Goal: Task Accomplishment & Management: Complete application form

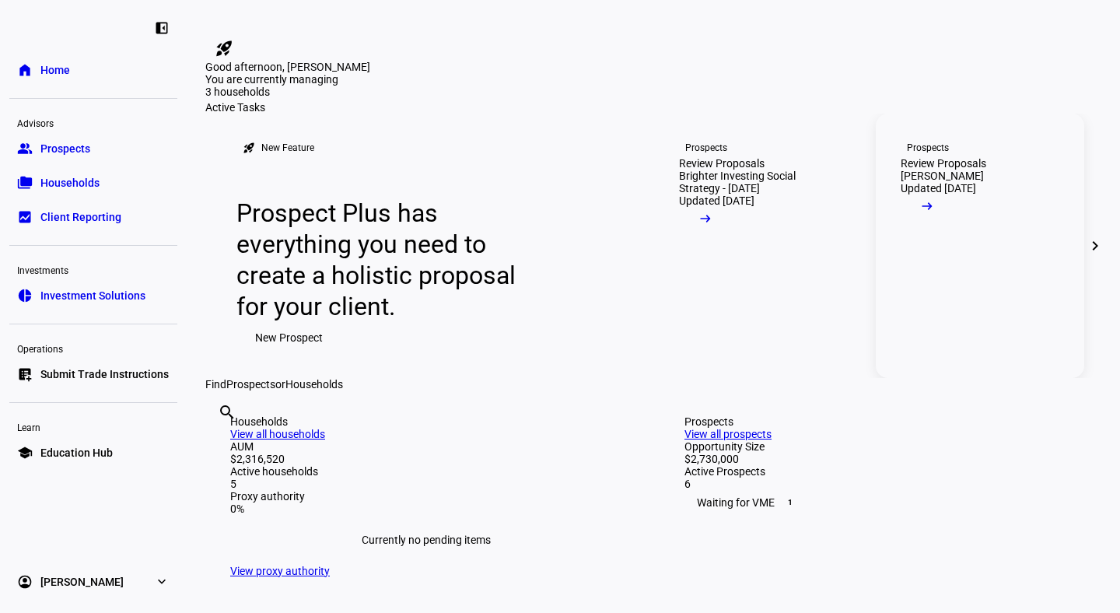
click at [953, 226] on span at bounding box center [927, 209] width 53 height 31
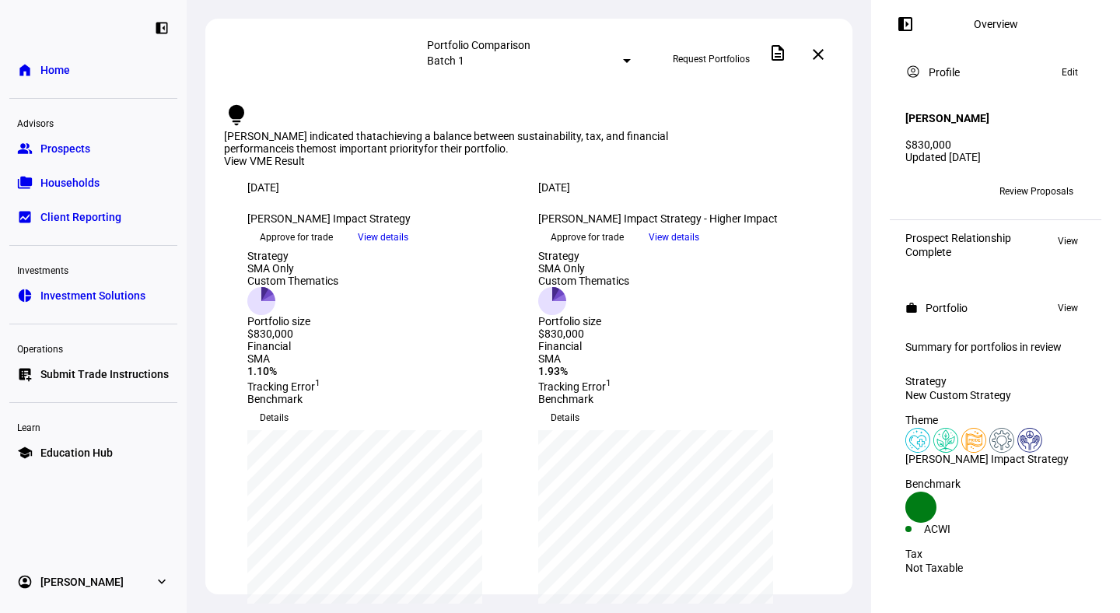
click at [408, 249] on span "View details" at bounding box center [383, 237] width 51 height 23
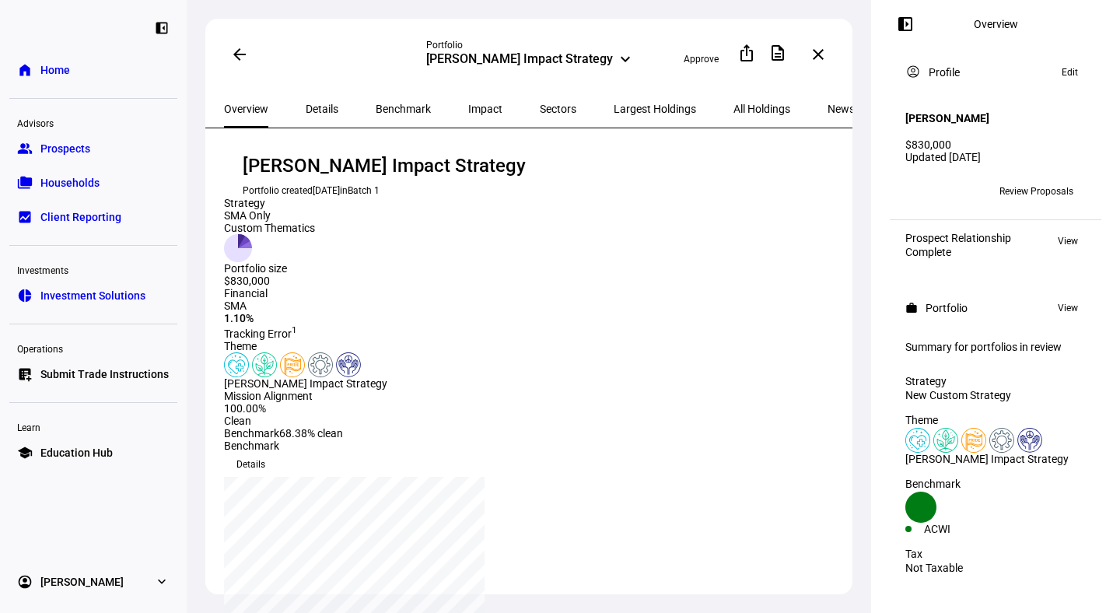
click at [239, 58] on mat-icon "arrow_back" at bounding box center [239, 54] width 19 height 19
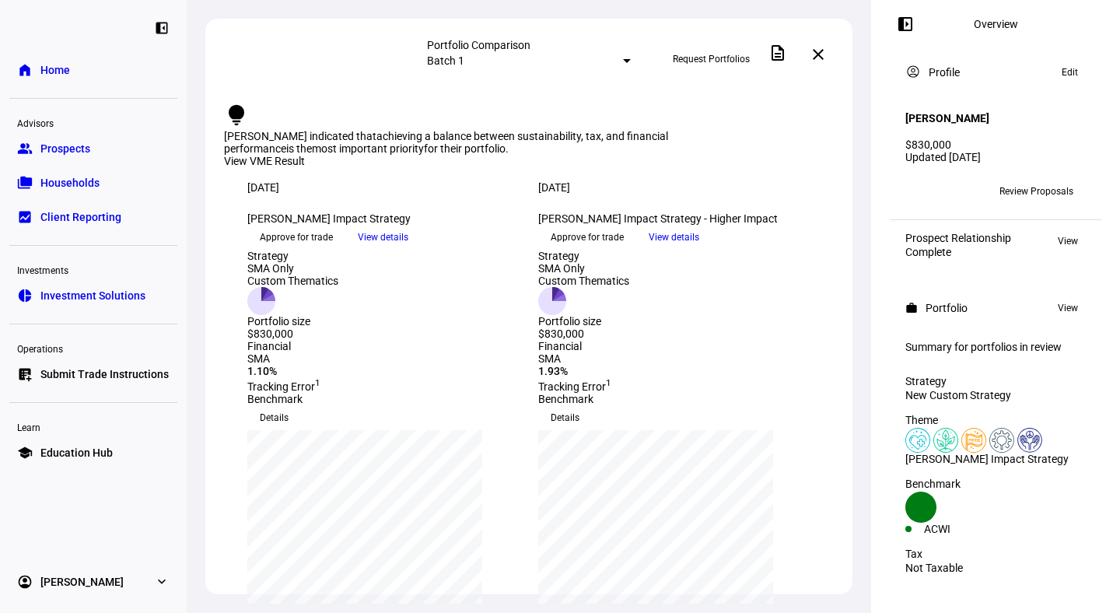
click at [331, 250] on span "Approve for trade" at bounding box center [296, 237] width 73 height 25
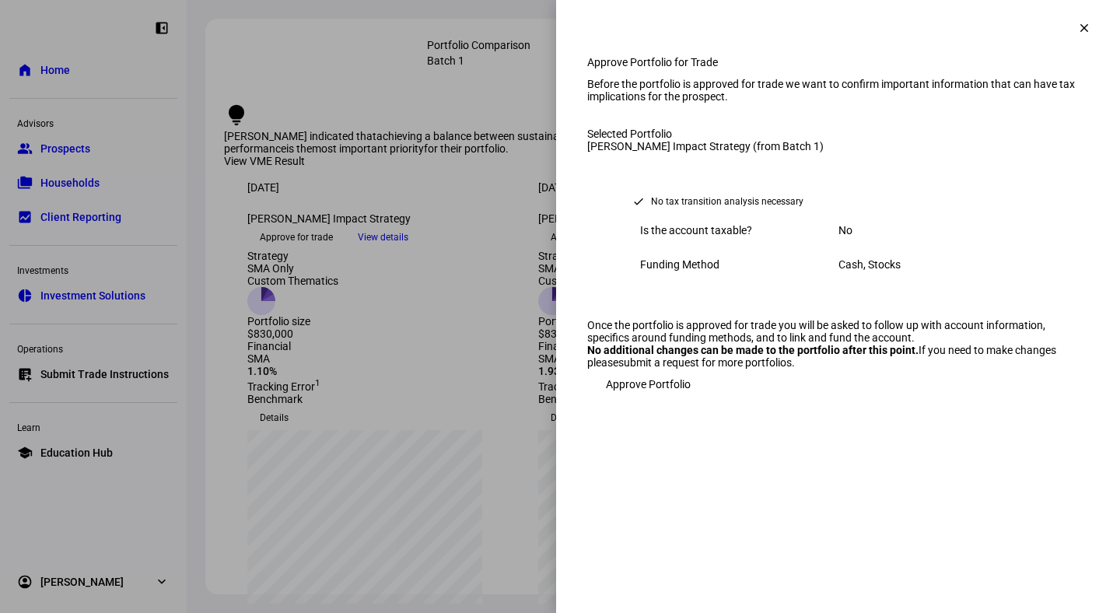
click at [665, 400] on span "Approve Portfolio" at bounding box center [648, 384] width 85 height 31
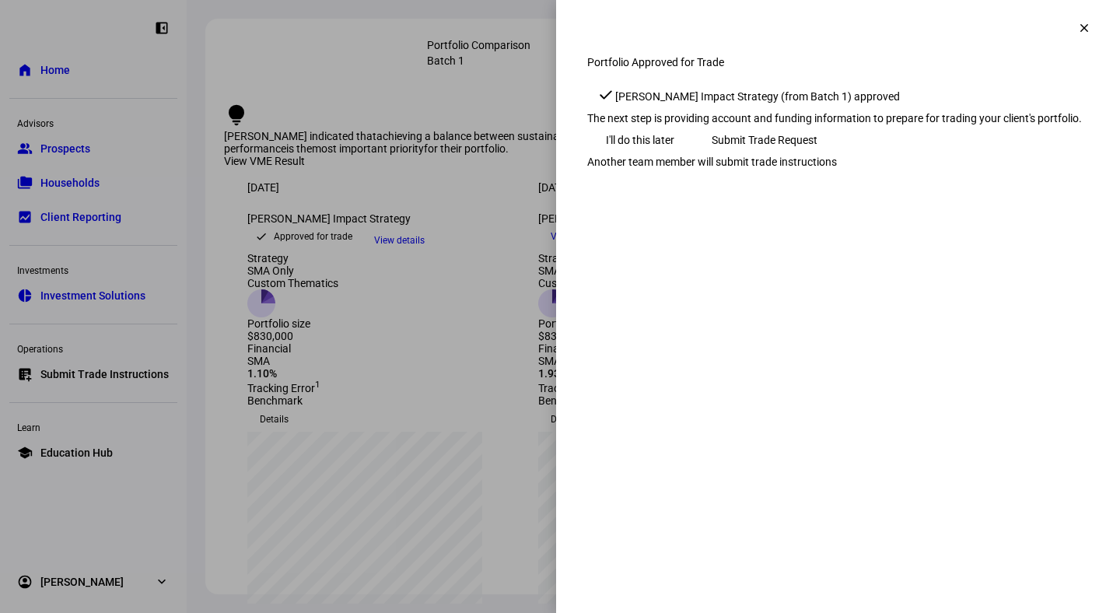
click at [817, 156] on span "Submit Trade Request" at bounding box center [765, 139] width 106 height 31
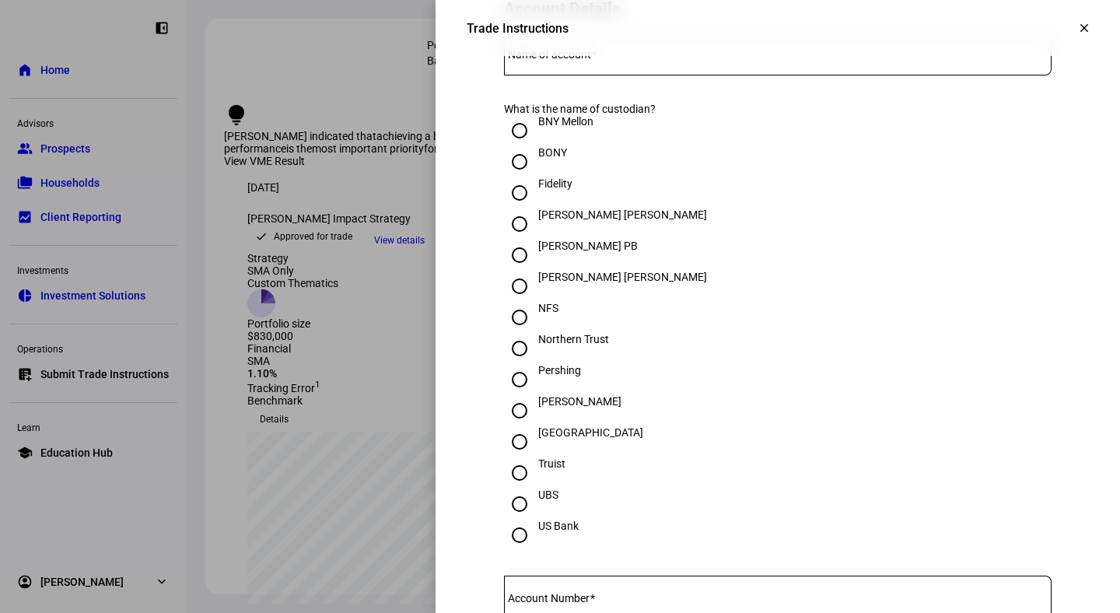
scroll to position [430, 0]
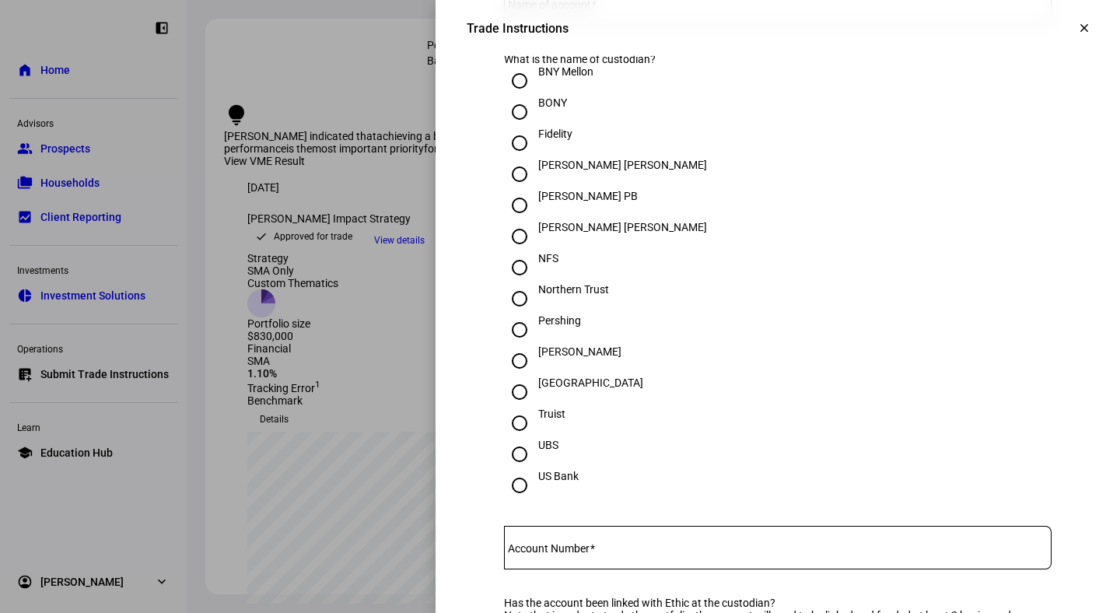
click at [521, 376] on input "[PERSON_NAME]" at bounding box center [519, 360] width 31 height 31
radio input "true"
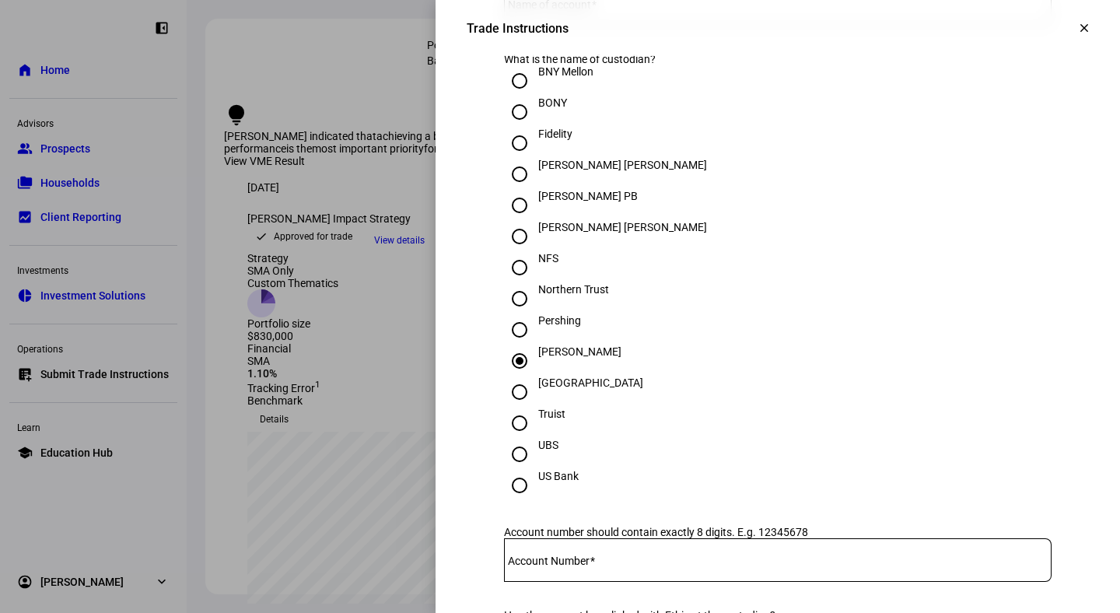
scroll to position [636, 0]
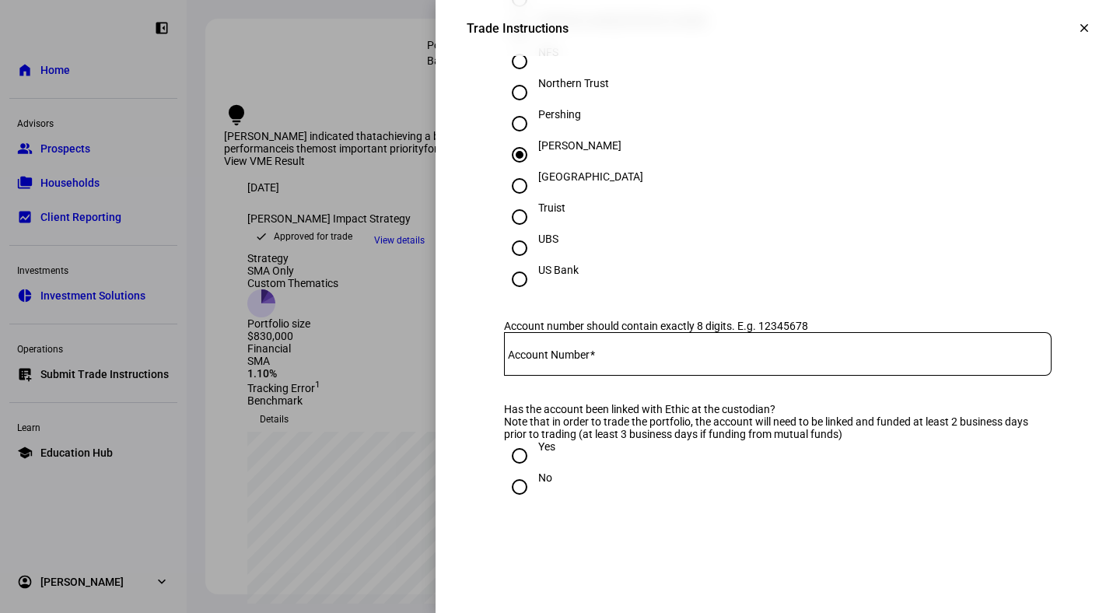
click at [611, 357] on input "Account Number" at bounding box center [777, 350] width 547 height 12
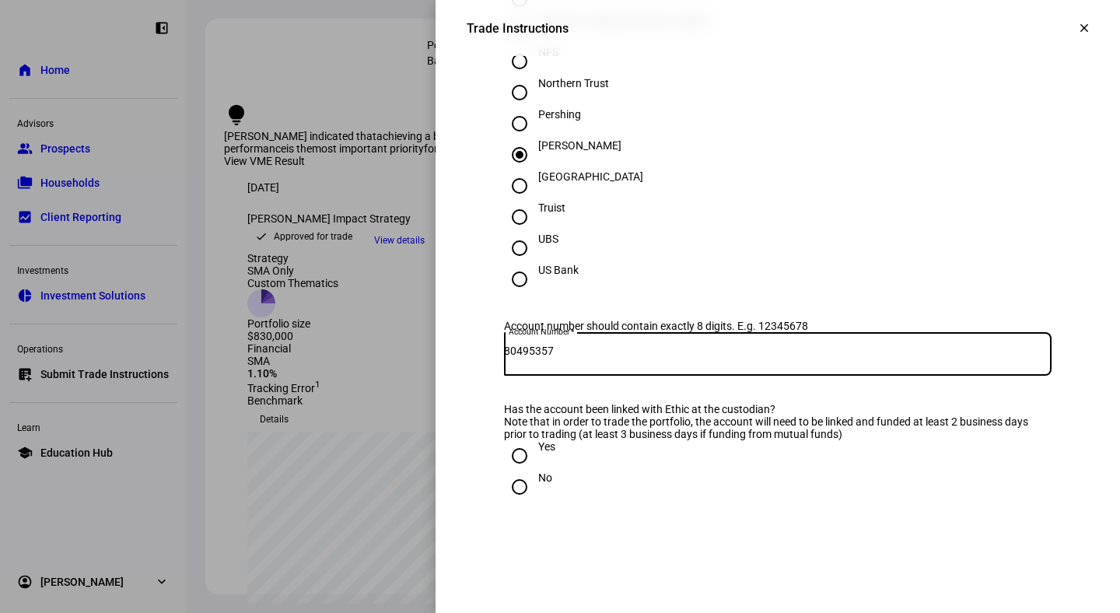
type input "80495357"
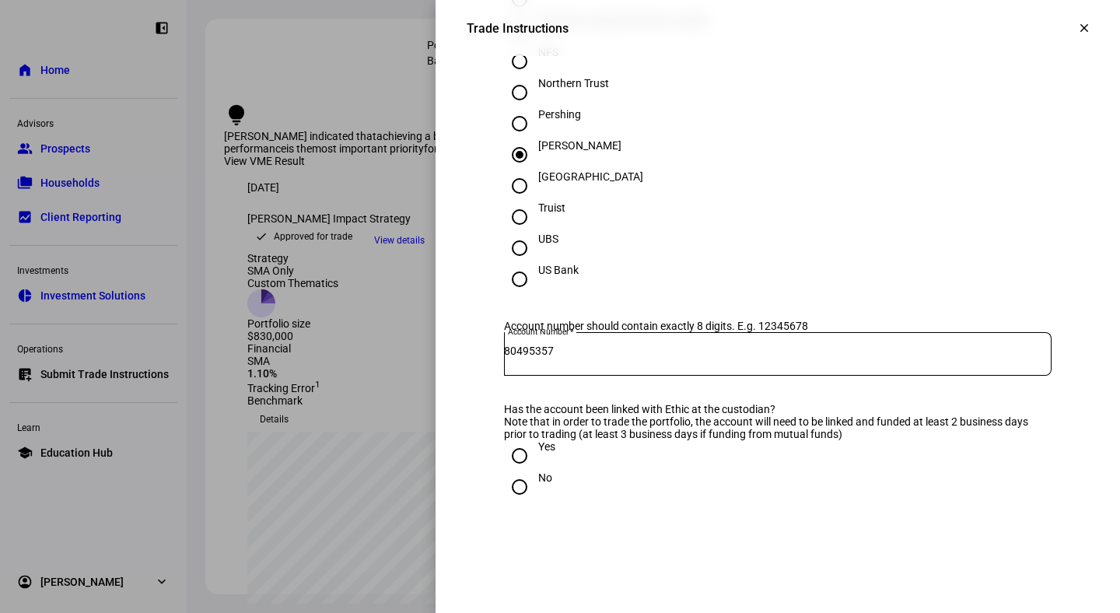
click at [524, 471] on input "Yes" at bounding box center [519, 455] width 31 height 31
radio input "true"
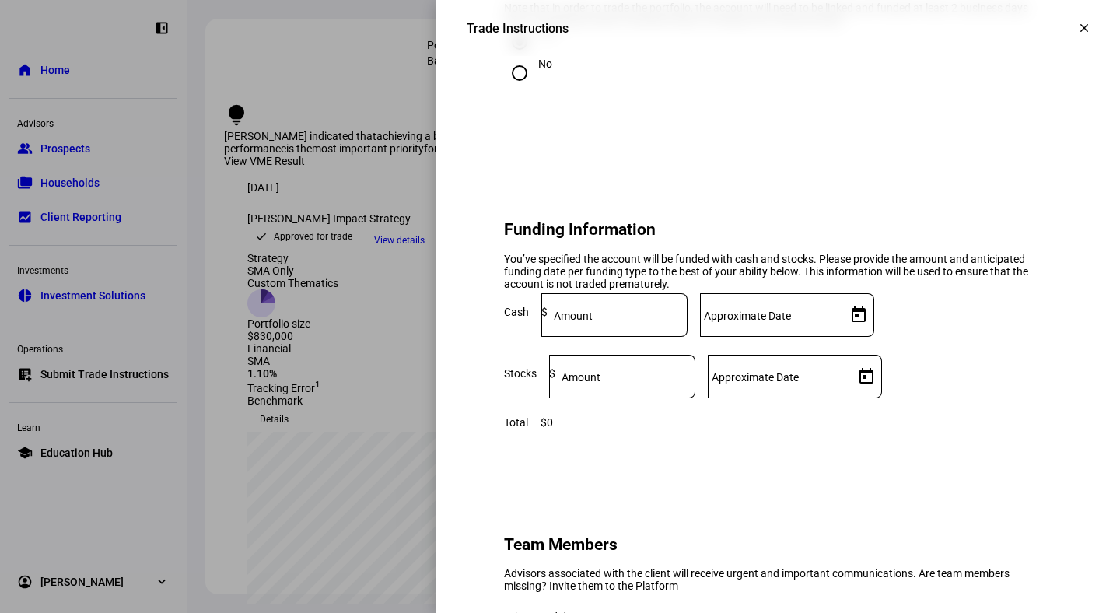
scroll to position [1107, 0]
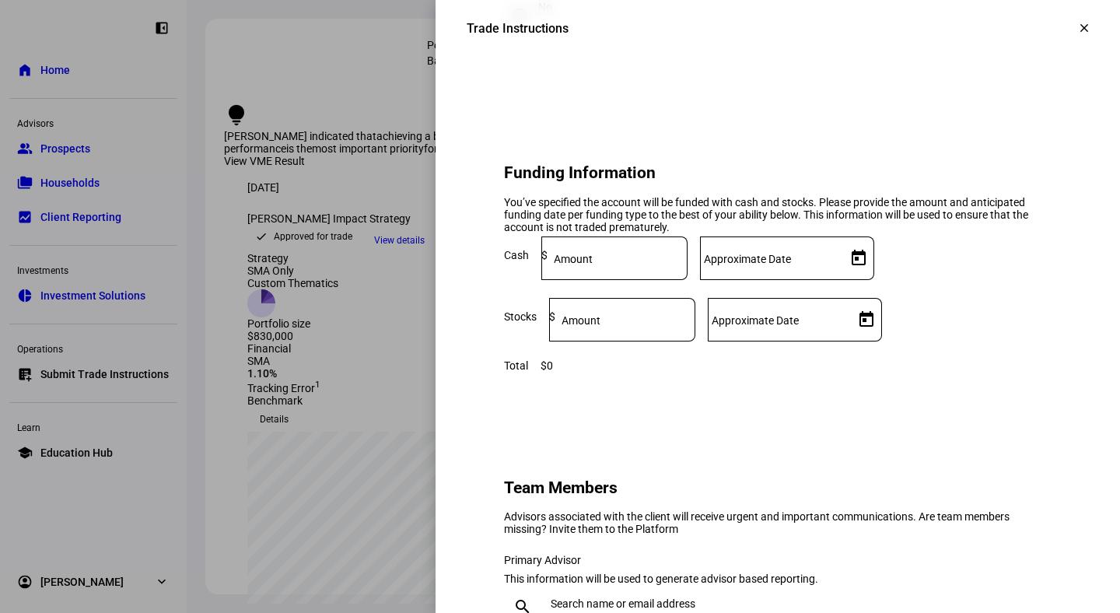
click at [593, 265] on mat-label "Amount" at bounding box center [573, 259] width 39 height 12
type input "15,000"
click at [791, 265] on mat-label "Approximate Date" at bounding box center [747, 259] width 87 height 12
click at [840, 261] on input "Approximate Date" at bounding box center [770, 255] width 140 height 12
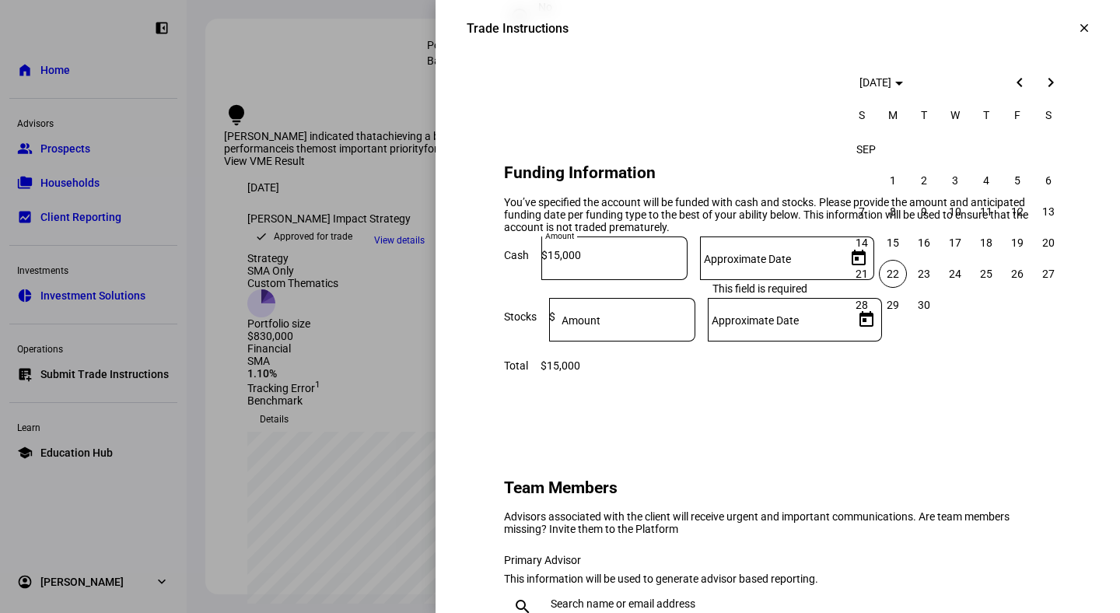
click at [890, 275] on span "22" at bounding box center [893, 274] width 28 height 28
type input "[DATE]"
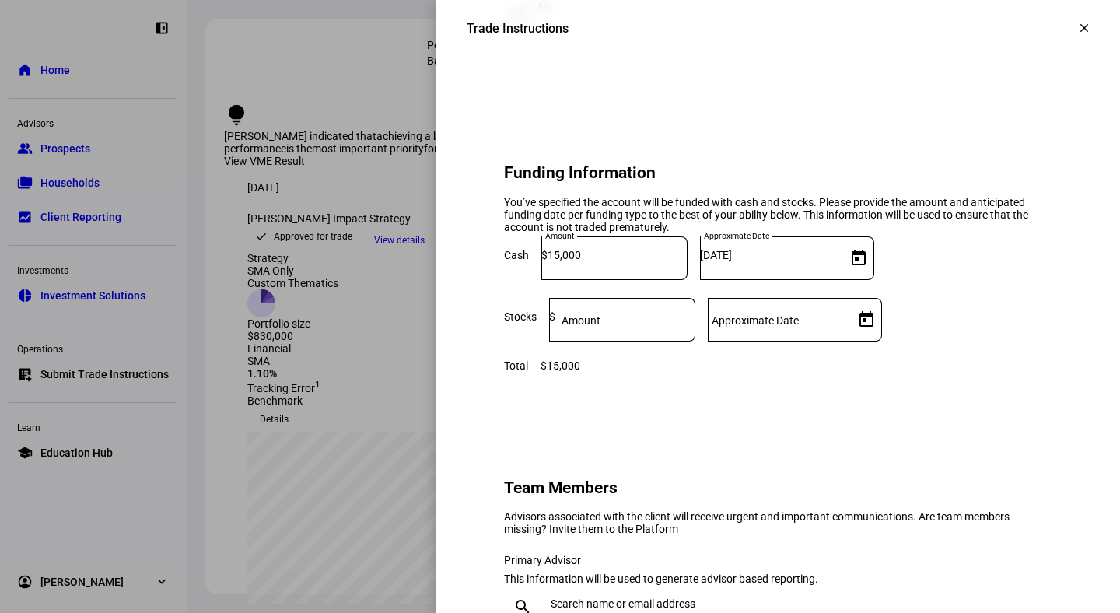
click at [600, 327] on mat-label "Amount" at bounding box center [580, 320] width 39 height 12
type input "838,000"
click at [799, 327] on mat-label "Approximate Date" at bounding box center [755, 320] width 87 height 12
click at [848, 323] on input "Approximate Date" at bounding box center [778, 316] width 140 height 12
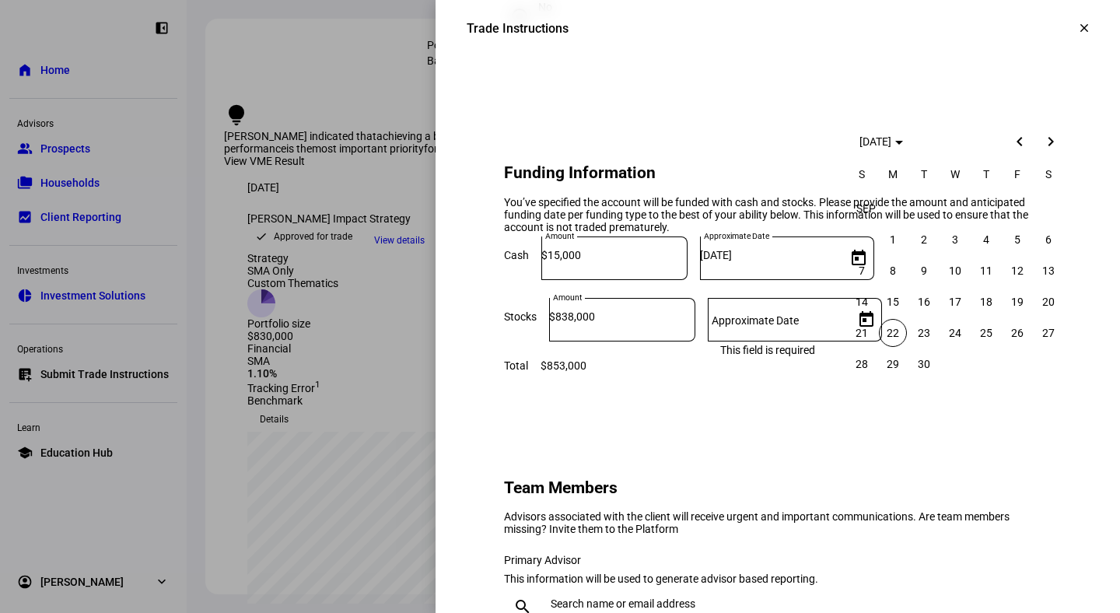
click at [891, 327] on span "22" at bounding box center [893, 333] width 28 height 28
type input "[DATE]"
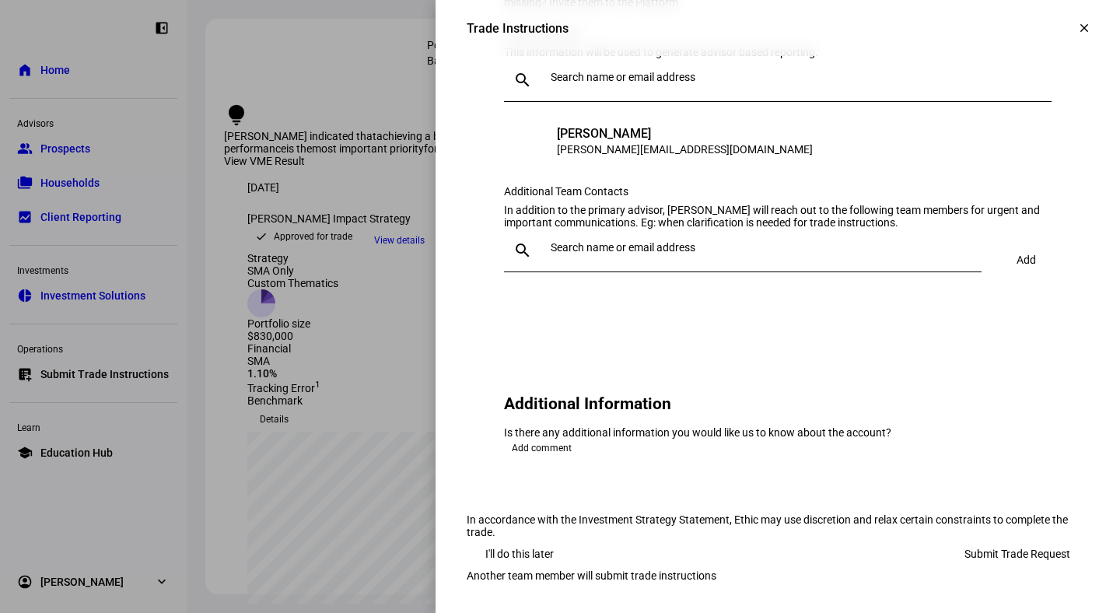
scroll to position [1869, 0]
click at [985, 538] on span "Submit Trade Request" at bounding box center [1017, 553] width 106 height 31
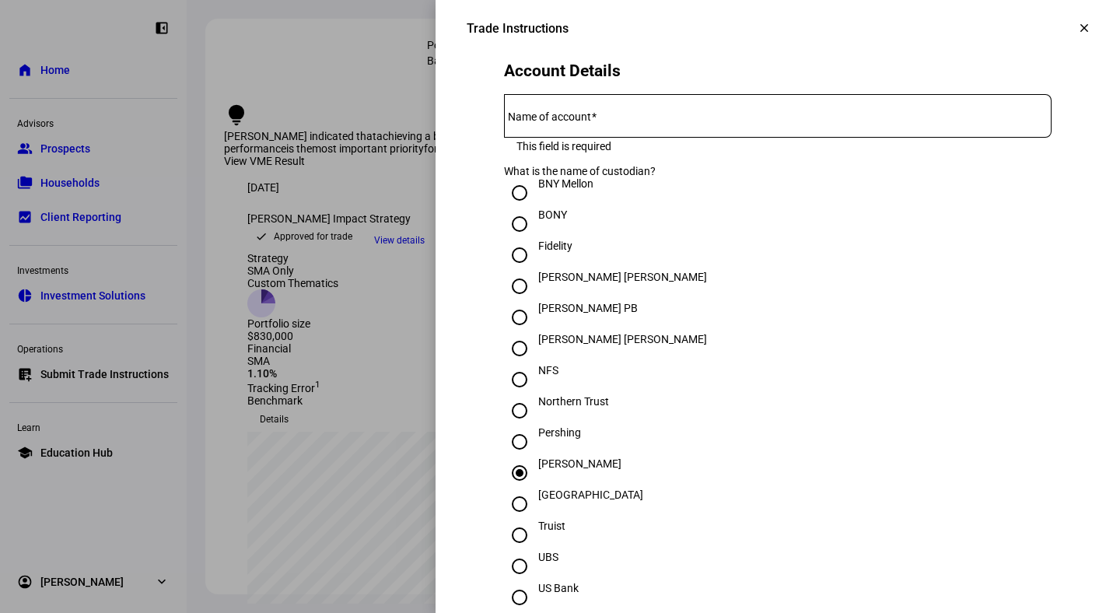
scroll to position [316, 0]
click at [568, 124] on mat-label "Name of account" at bounding box center [549, 118] width 83 height 12
click at [568, 121] on input "Name of account" at bounding box center [777, 114] width 547 height 12
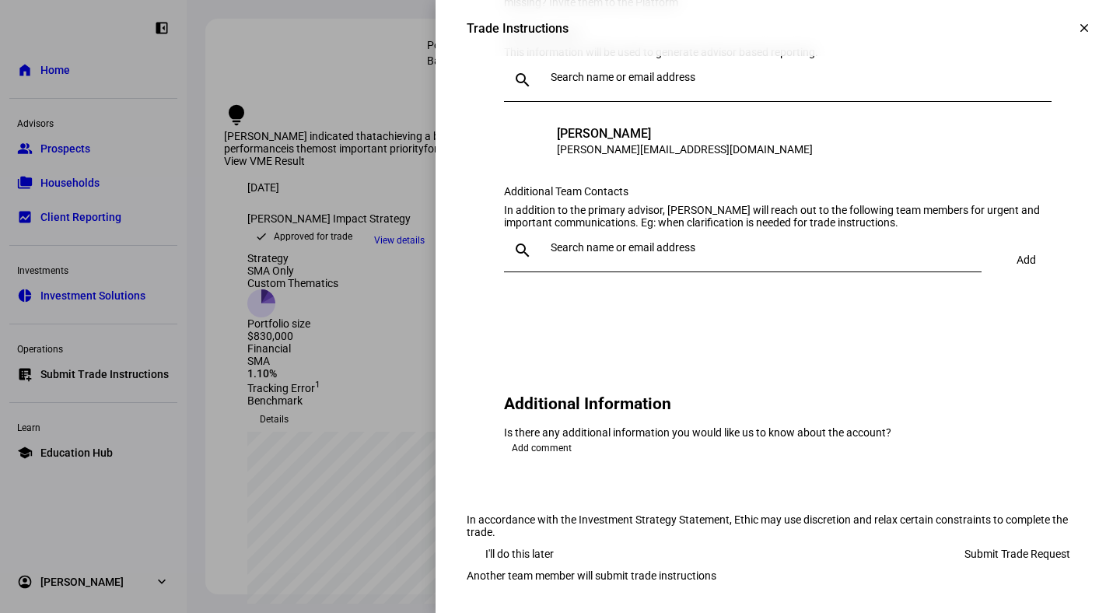
scroll to position [1869, 0]
type input "[PERSON_NAME] Rollover [PERSON_NAME]"
click at [978, 538] on span "Submit Trade Request" at bounding box center [1017, 553] width 106 height 31
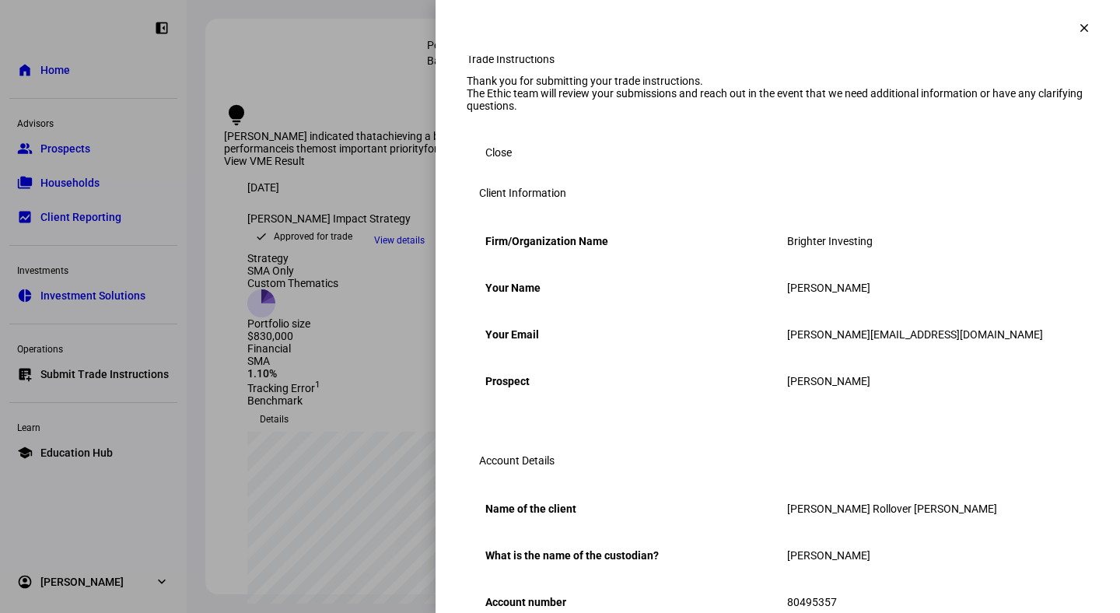
scroll to position [0, 0]
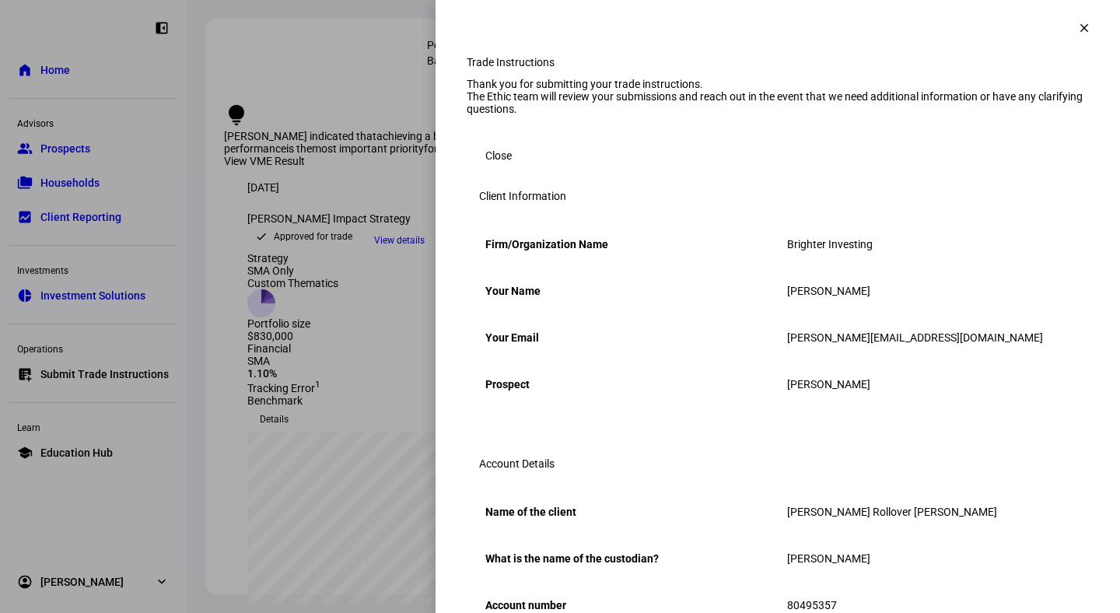
click at [1083, 23] on mat-icon "clear" at bounding box center [1084, 28] width 14 height 14
